Goal: Task Accomplishment & Management: Manage account settings

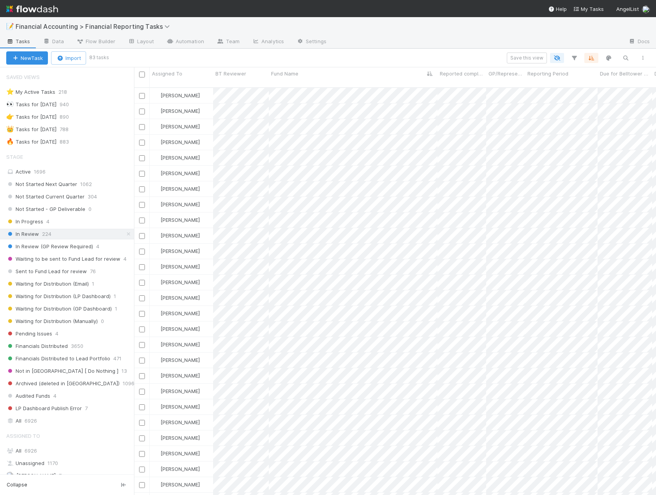
scroll to position [183, 0]
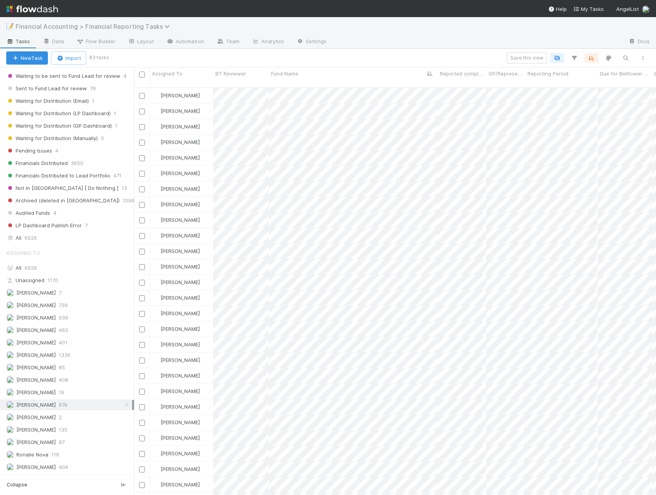
click at [118, 26] on span "Financial Accounting > Financial Reporting Tasks" at bounding box center [95, 27] width 158 height 8
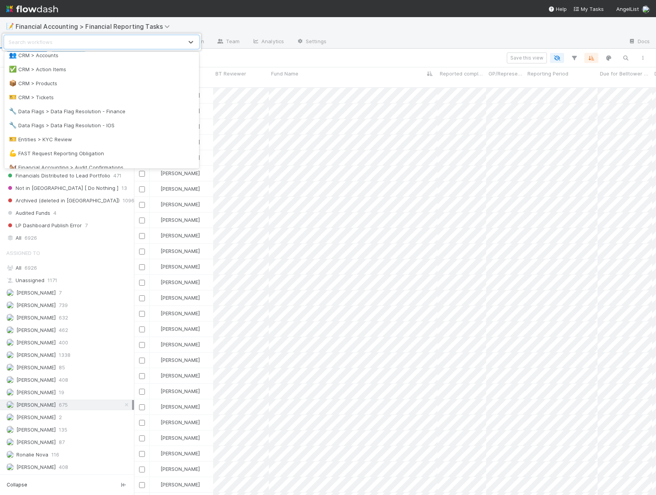
scroll to position [83, 0]
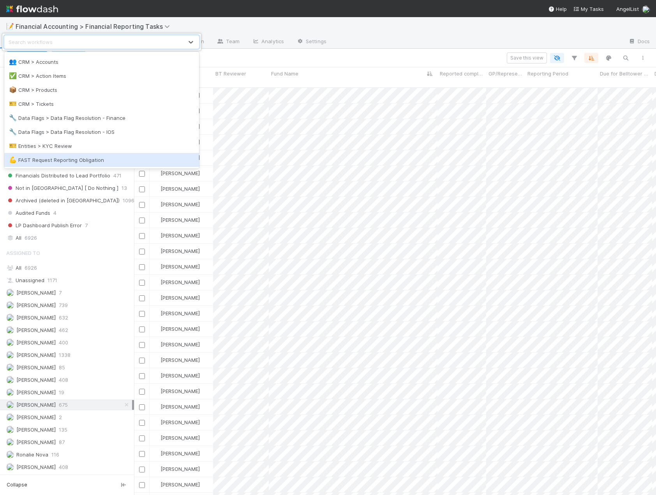
click at [103, 162] on div "💪 FAST Request Reporting Obligation" at bounding box center [101, 160] width 185 height 8
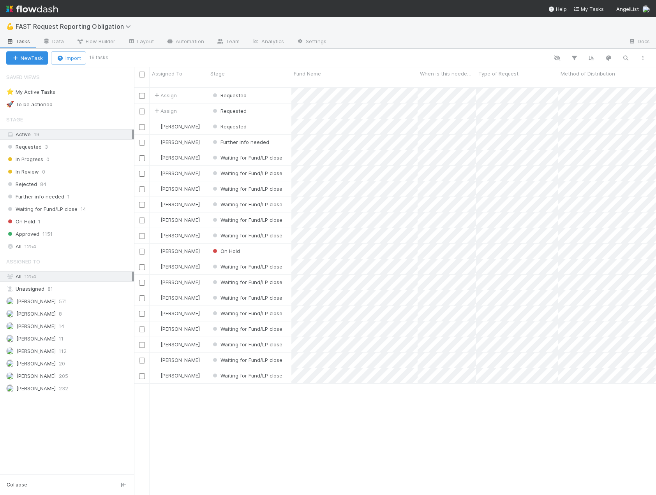
scroll to position [409, 516]
click at [626, 61] on icon "button" at bounding box center [626, 58] width 8 height 7
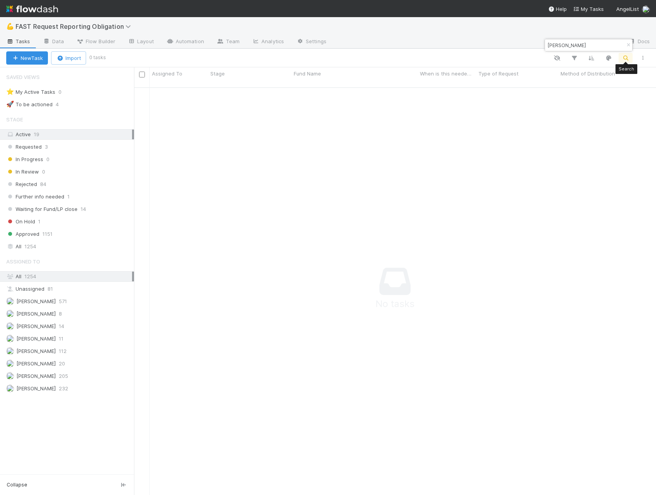
scroll to position [403, 516]
type input "k"
drag, startPoint x: 561, startPoint y: 43, endPoint x: 465, endPoint y: 55, distance: 97.0
click at [465, 55] on body "💪 FAST Request Reporting Obligation Tasks Data Flow Builder Layout Automation T…" at bounding box center [328, 247] width 656 height 495
type input "h"
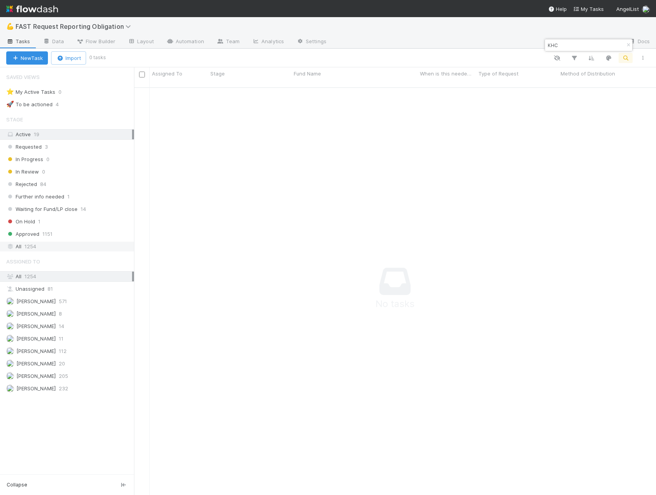
type input "KHC"
click at [33, 250] on span "1254" at bounding box center [31, 247] width 12 height 10
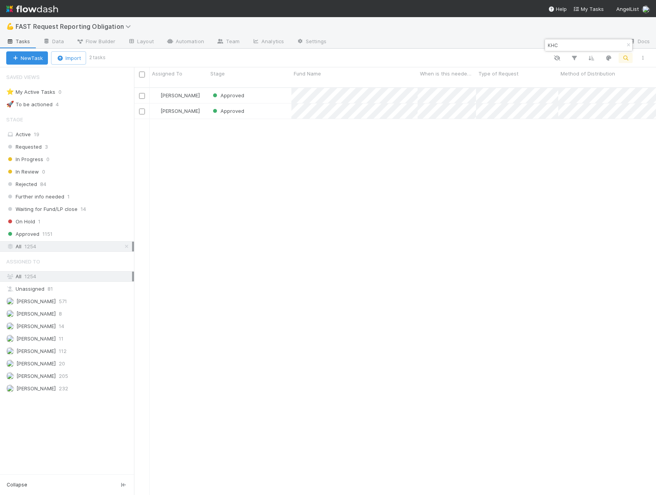
scroll to position [409, 516]
click at [98, 28] on span "FAST Request Reporting Obligation" at bounding box center [75, 27] width 119 height 8
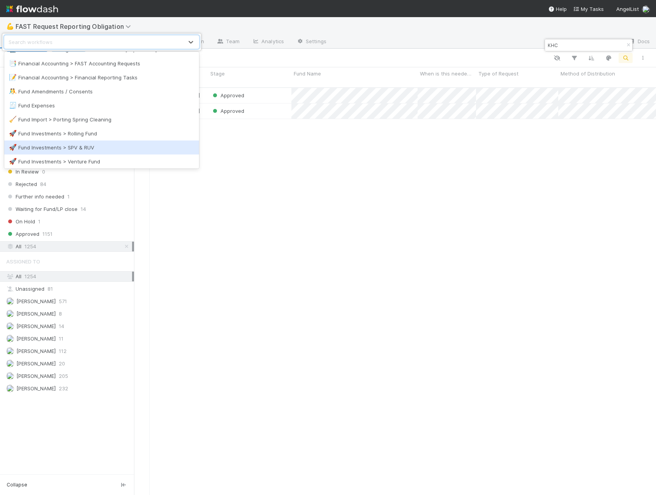
scroll to position [195, 0]
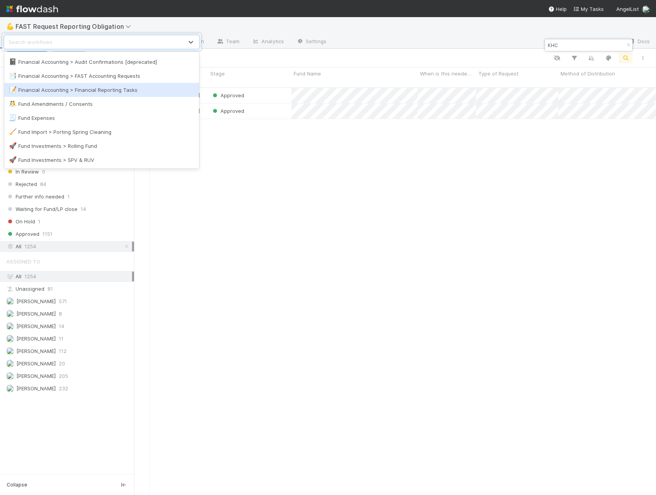
click at [115, 92] on div "📝 Financial Accounting > Financial Reporting Tasks" at bounding box center [101, 90] width 185 height 8
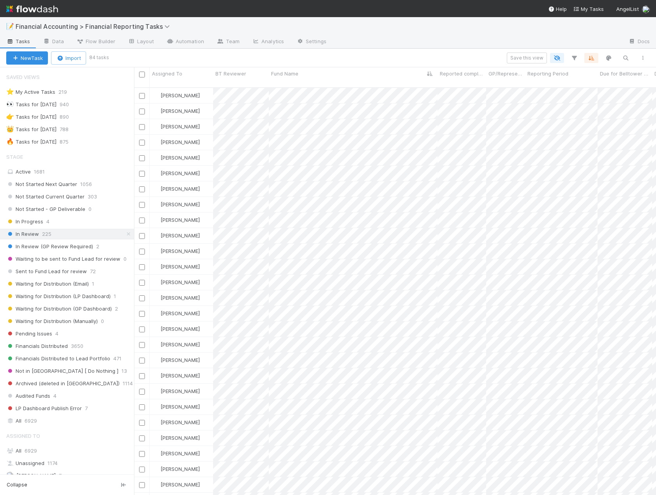
scroll to position [409, 516]
click at [32, 172] on div "Active 1681" at bounding box center [69, 172] width 126 height 10
click at [621, 60] on button "button" at bounding box center [626, 58] width 14 height 10
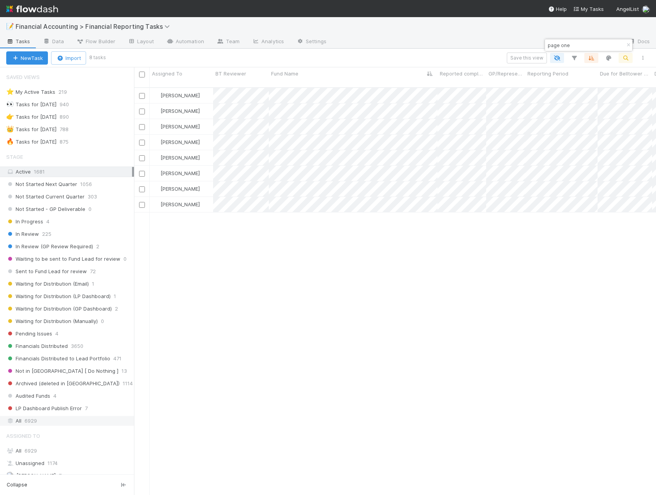
type input "page one"
click at [23, 422] on div "All 6929" at bounding box center [69, 421] width 126 height 10
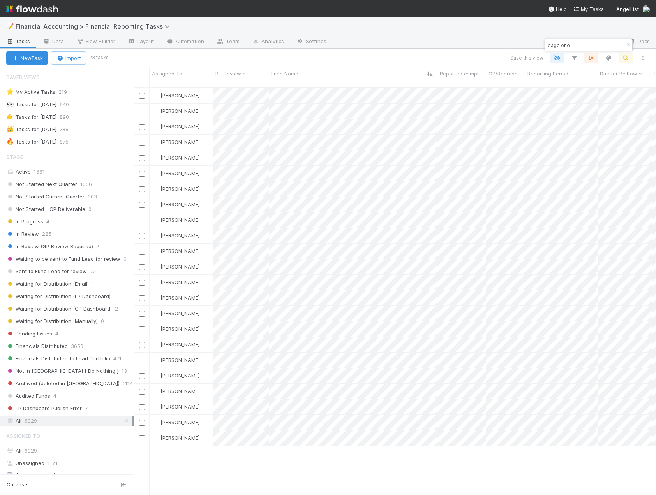
scroll to position [409, 516]
drag, startPoint x: 199, startPoint y: 488, endPoint x: 237, endPoint y: 485, distance: 37.9
click at [237, 485] on div "Kevin Fawcett Financials Distributed 10/13/23, 2:27:11 PM 6/25/25, 5:54:55 PM 0…" at bounding box center [395, 295] width 522 height 414
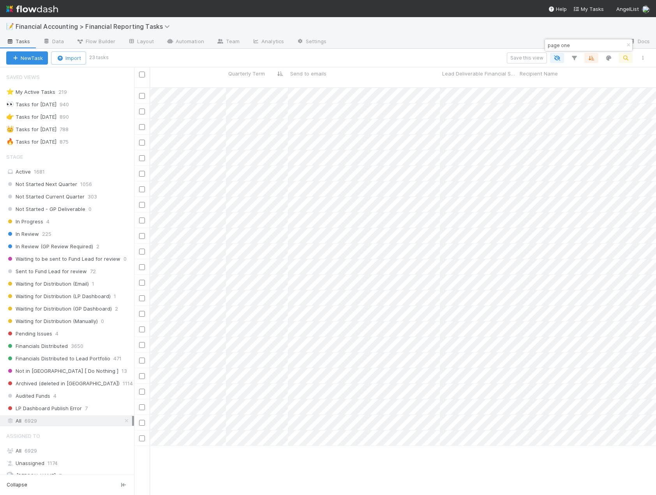
scroll to position [0, 0]
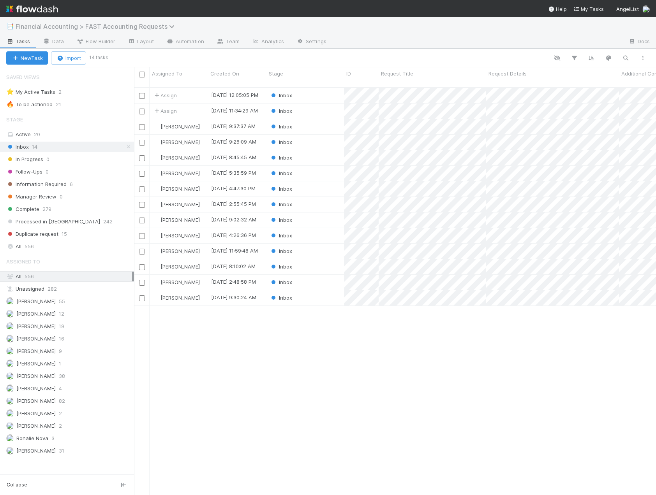
scroll to position [409, 516]
click at [124, 29] on span "Financial Accounting > FAST Accounting Requests" at bounding box center [97, 27] width 163 height 8
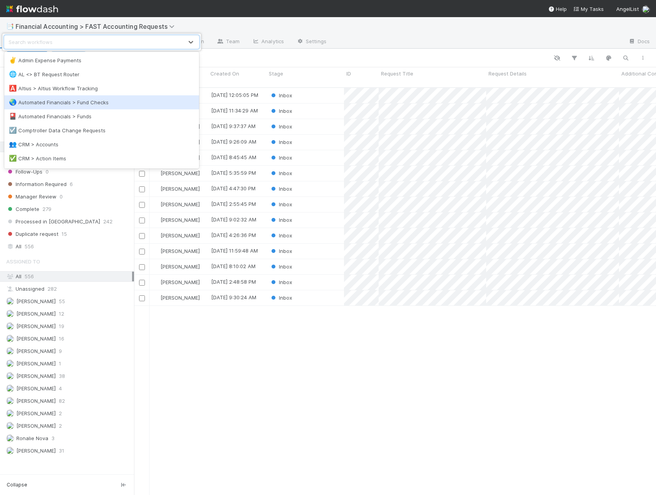
scroll to position [117, 0]
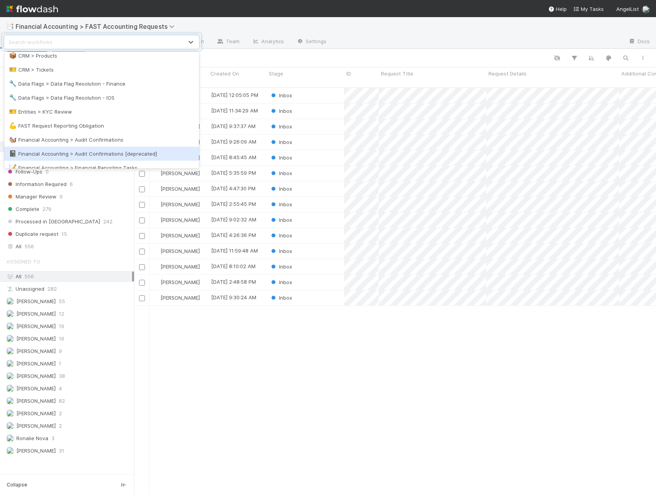
click at [219, 345] on div "option Financial Accounting > Audit Confirmations [deprecated] focused, 16 of 3…" at bounding box center [328, 247] width 656 height 495
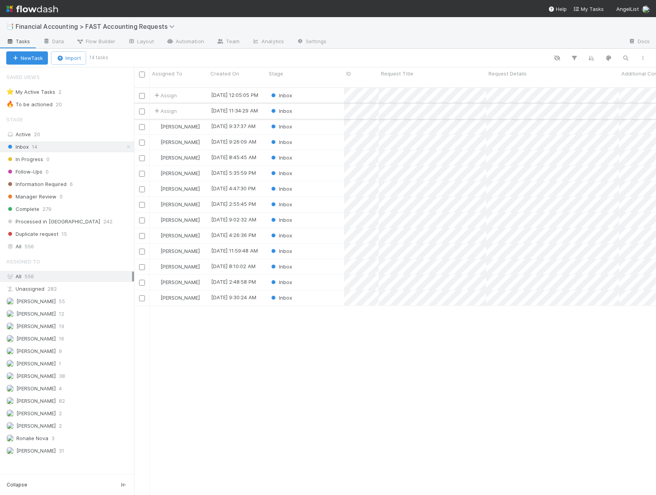
click at [186, 104] on div "Assign" at bounding box center [179, 111] width 58 height 15
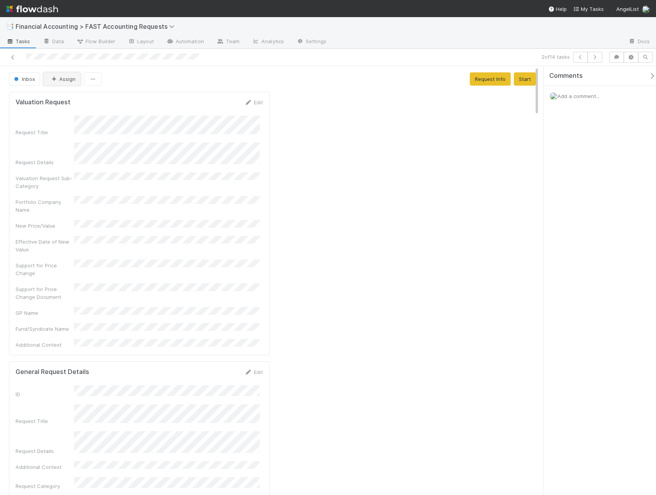
click at [75, 79] on button "Assign" at bounding box center [61, 78] width 37 height 13
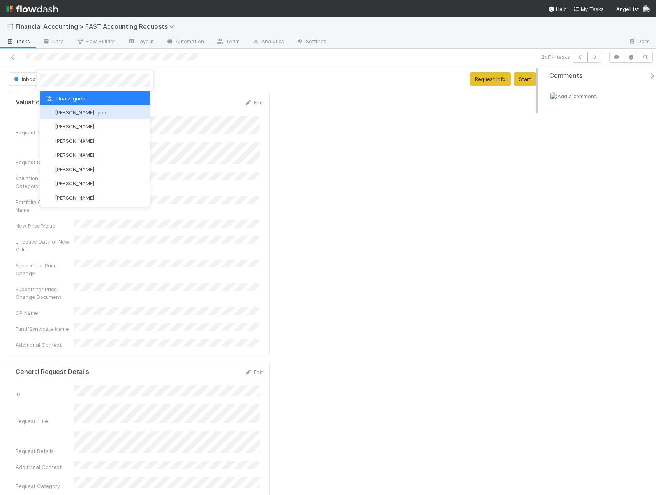
click at [61, 110] on span "[PERSON_NAME] you" at bounding box center [80, 112] width 51 height 6
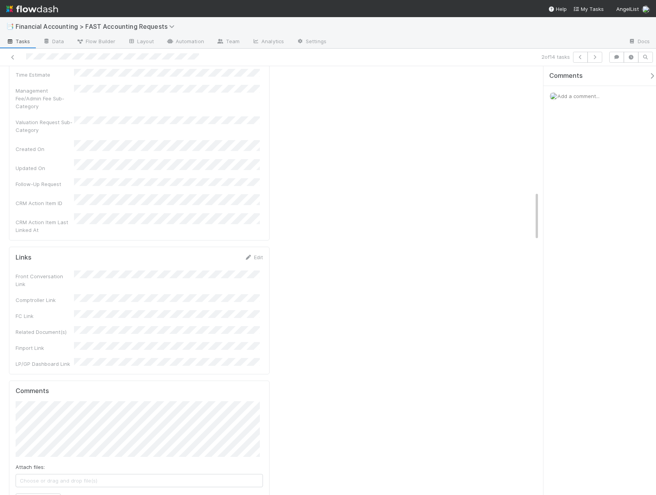
scroll to position [1091, 0]
click at [65, 284] on button "[PERSON_NAME]" at bounding box center [50, 279] width 59 height 11
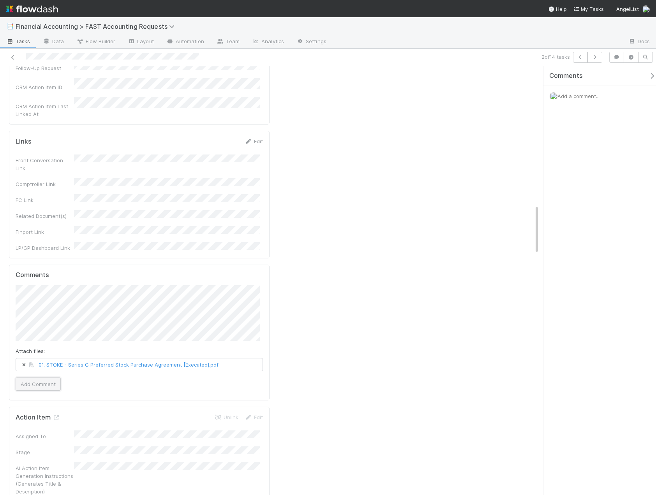
click at [27, 378] on button "Add Comment" at bounding box center [38, 384] width 45 height 13
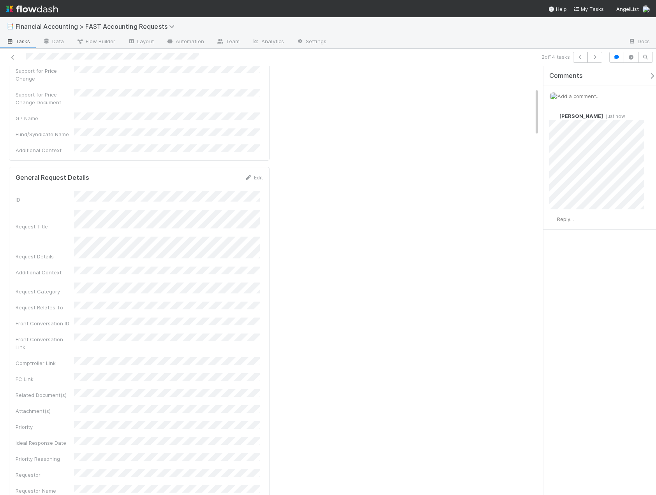
scroll to position [0, 0]
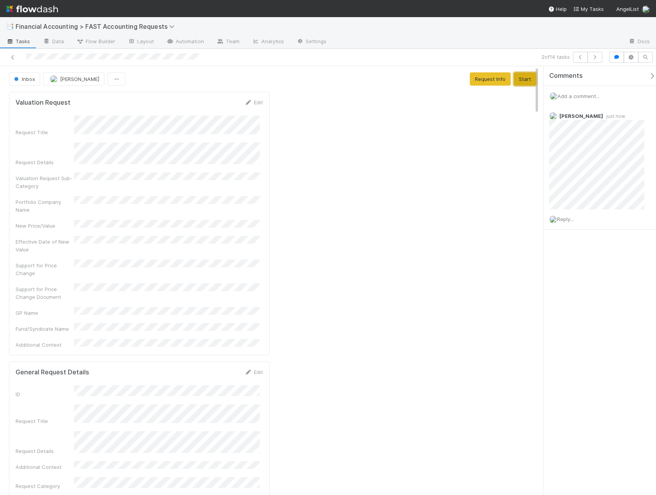
click at [514, 79] on button "Start" at bounding box center [525, 78] width 22 height 13
click at [420, 77] on button "Complete" at bounding box center [421, 78] width 34 height 13
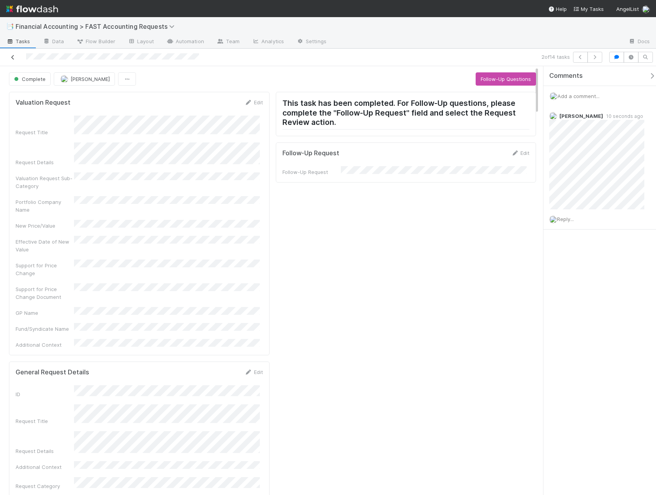
click at [15, 55] on link at bounding box center [13, 57] width 8 height 8
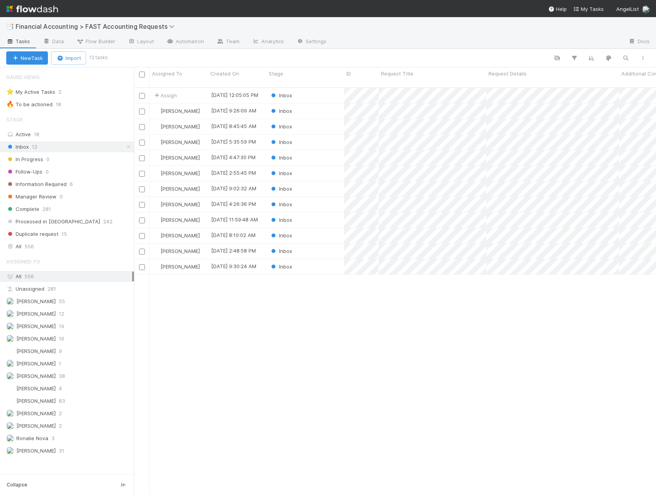
scroll to position [409, 516]
click at [198, 91] on div "Assign" at bounding box center [179, 95] width 58 height 15
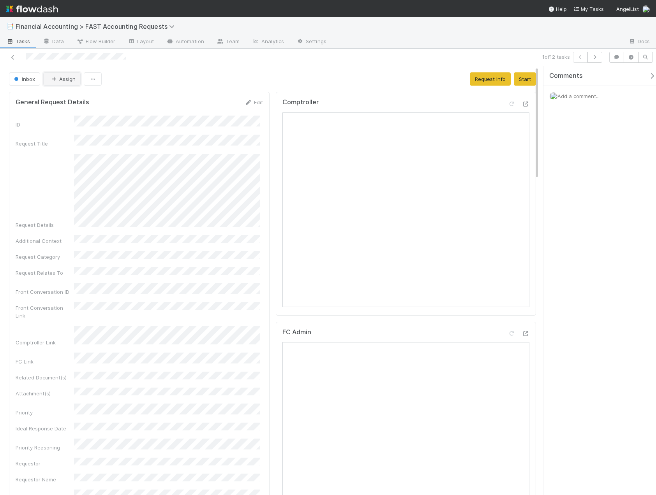
click at [62, 78] on button "Assign" at bounding box center [61, 78] width 37 height 13
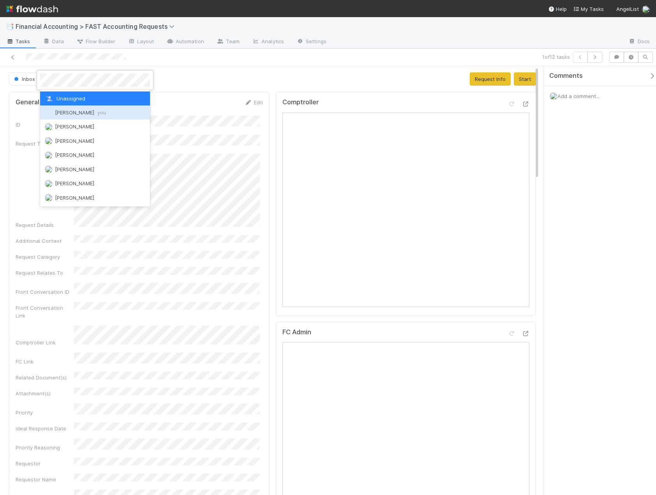
click at [65, 111] on span "[PERSON_NAME] you" at bounding box center [80, 112] width 51 height 6
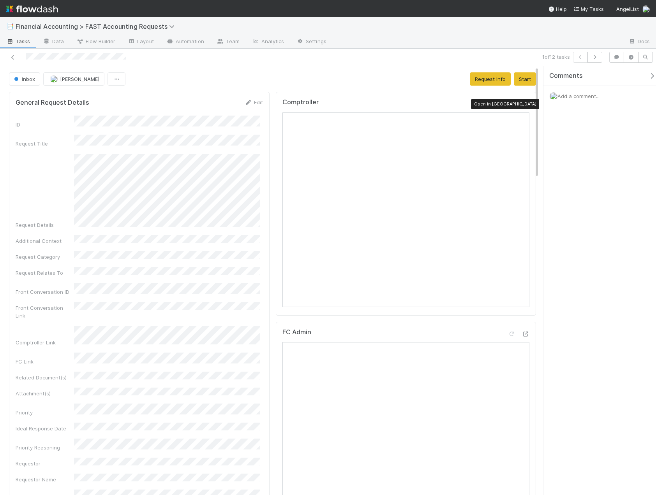
click at [522, 104] on icon at bounding box center [526, 104] width 8 height 5
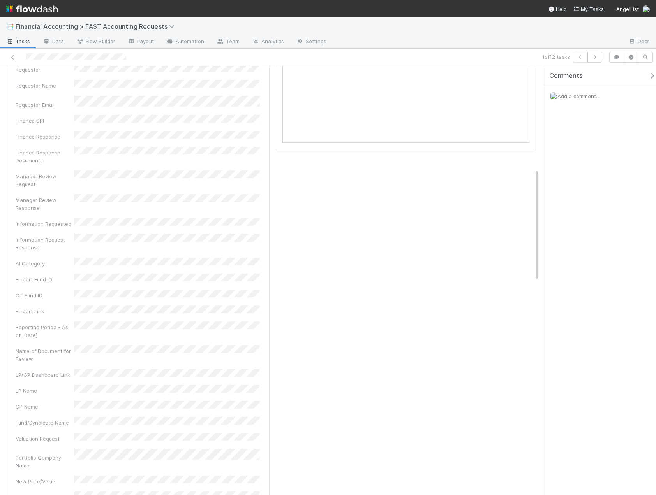
scroll to position [506, 0]
